Goal: Information Seeking & Learning: Check status

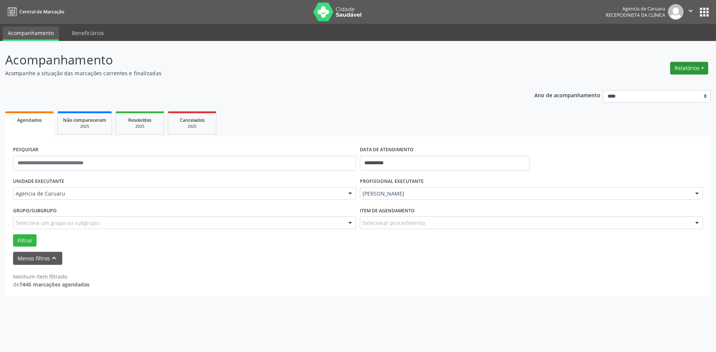
click at [684, 69] on button "Relatórios" at bounding box center [689, 68] width 38 height 13
click at [649, 83] on link "Agendamentos" at bounding box center [668, 84] width 80 height 10
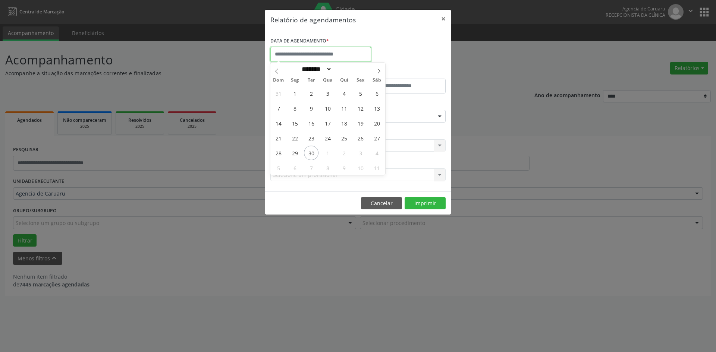
click at [319, 54] on input "text" at bounding box center [320, 54] width 101 height 15
click at [379, 72] on icon at bounding box center [379, 71] width 3 height 5
select select "*"
click at [327, 95] on span "1" at bounding box center [327, 93] width 15 height 15
type input "**********"
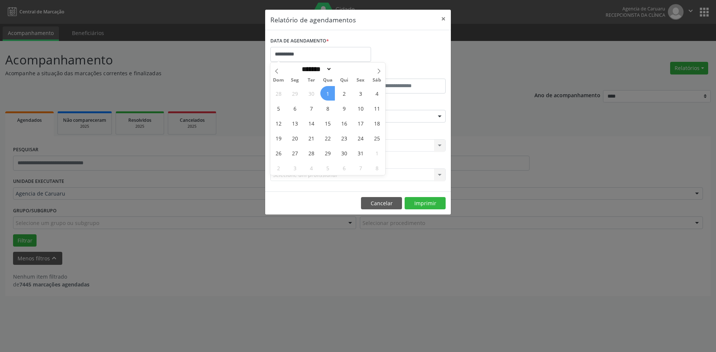
click at [327, 95] on span "1" at bounding box center [327, 93] width 15 height 15
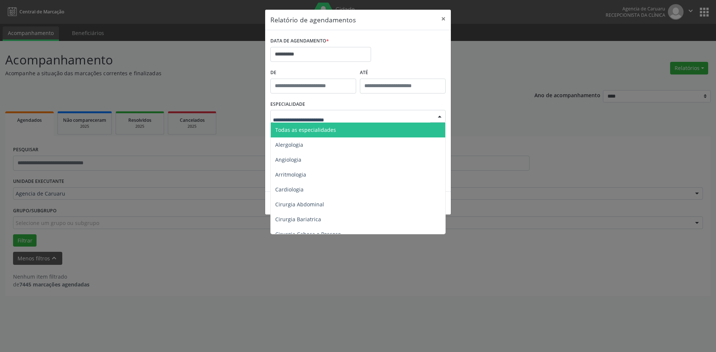
click at [335, 127] on span "Todas as especialidades" at bounding box center [359, 130] width 176 height 15
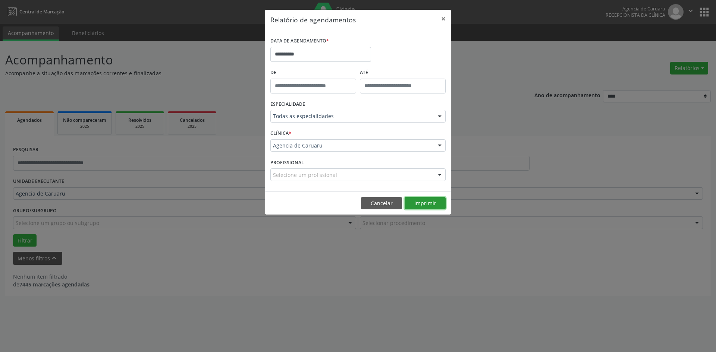
click at [424, 203] on button "Imprimir" at bounding box center [424, 203] width 41 height 13
click at [388, 204] on button "Cancelar" at bounding box center [381, 203] width 41 height 13
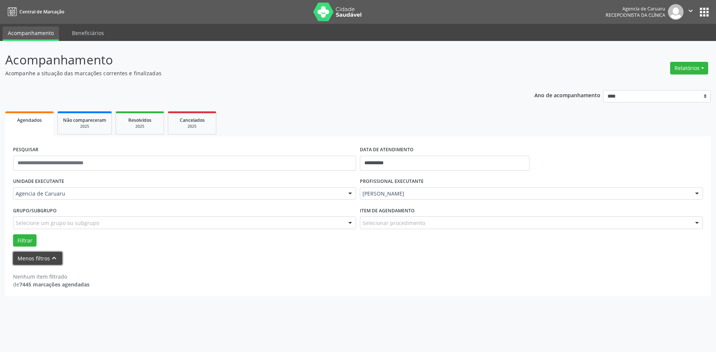
click at [29, 259] on button "Menos filtros keyboard_arrow_up" at bounding box center [37, 258] width 49 height 13
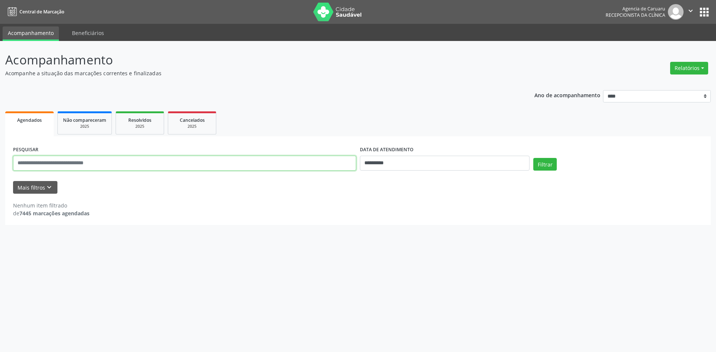
click at [57, 167] on input "text" at bounding box center [184, 163] width 343 height 15
type input "**********"
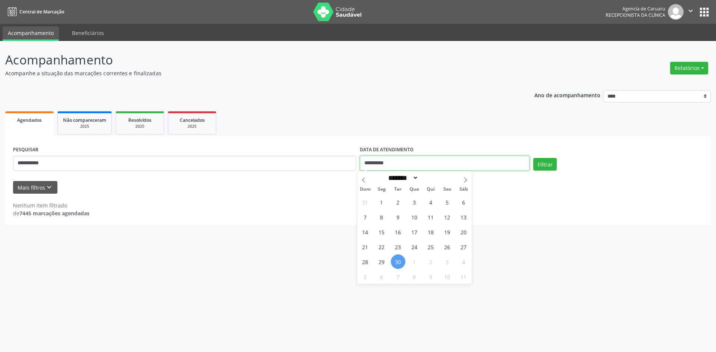
click at [414, 164] on input "**********" at bounding box center [445, 163] width 170 height 15
click at [543, 164] on button "Filtrar" at bounding box center [544, 164] width 23 height 13
